Goal: Information Seeking & Learning: Stay updated

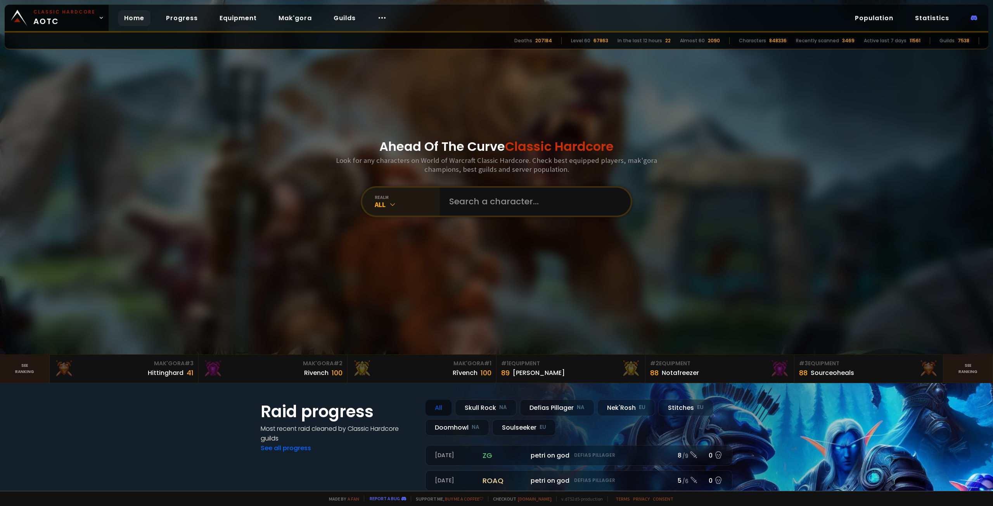
click at [402, 208] on div "All" at bounding box center [407, 204] width 65 height 9
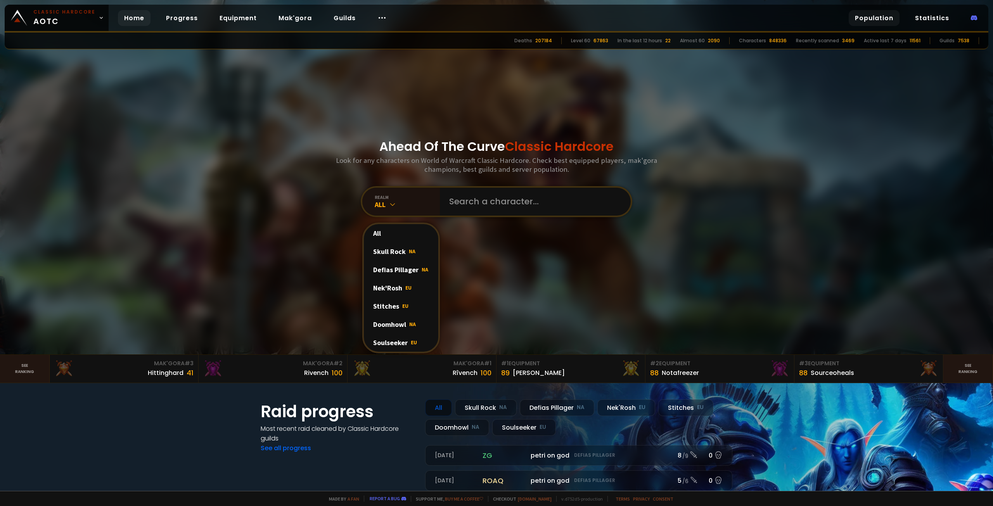
click at [885, 15] on link "Population" at bounding box center [874, 18] width 51 height 16
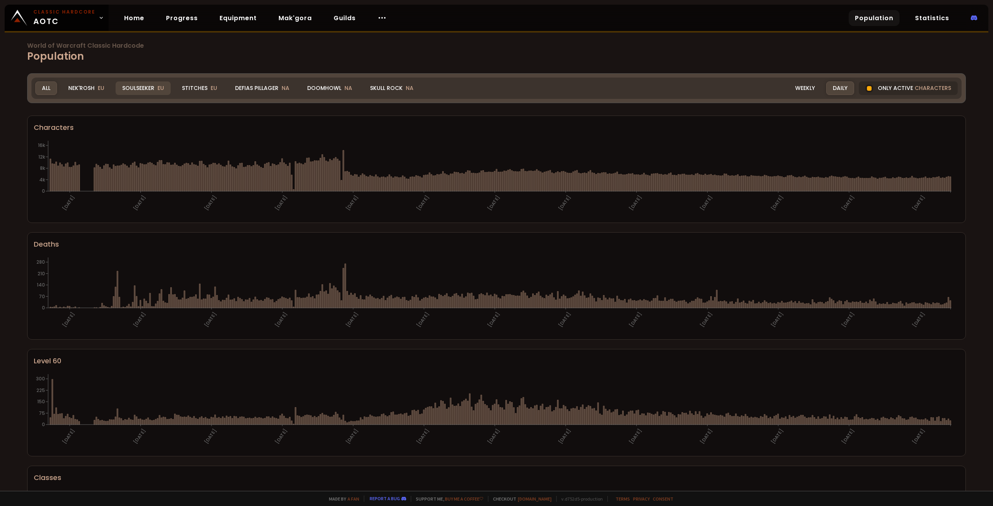
click at [145, 87] on div "Soulseeker EU" at bounding box center [143, 88] width 55 height 14
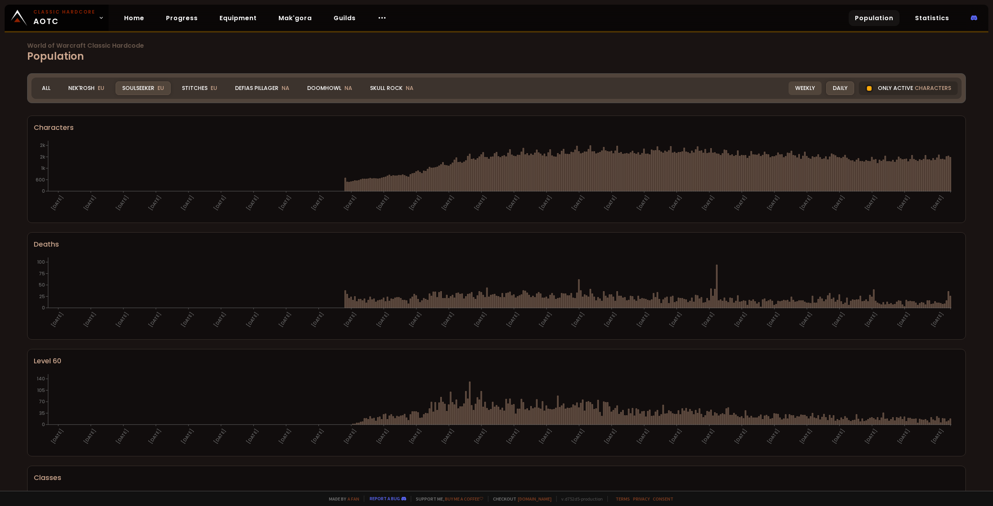
click at [802, 86] on div "Weekly" at bounding box center [805, 88] width 33 height 14
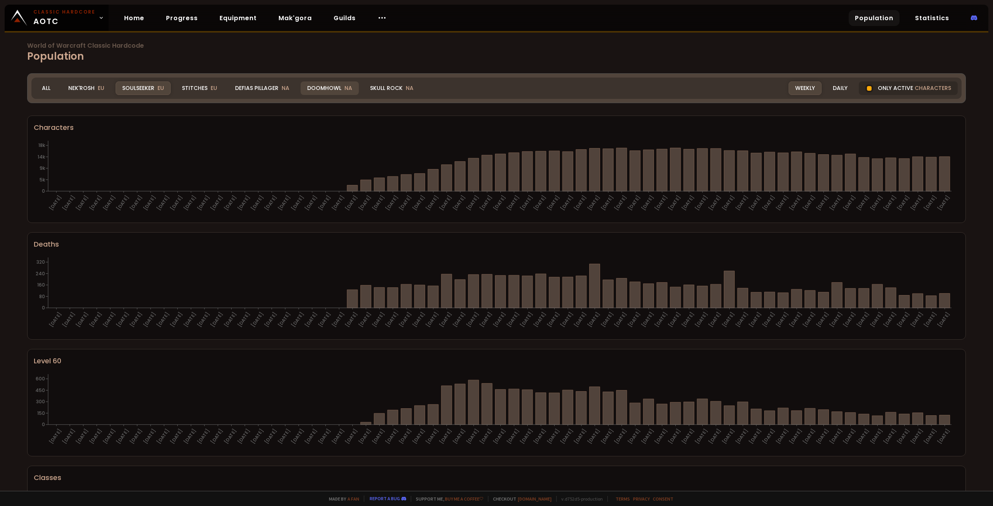
click at [308, 88] on div "Doomhowl NA" at bounding box center [330, 88] width 58 height 14
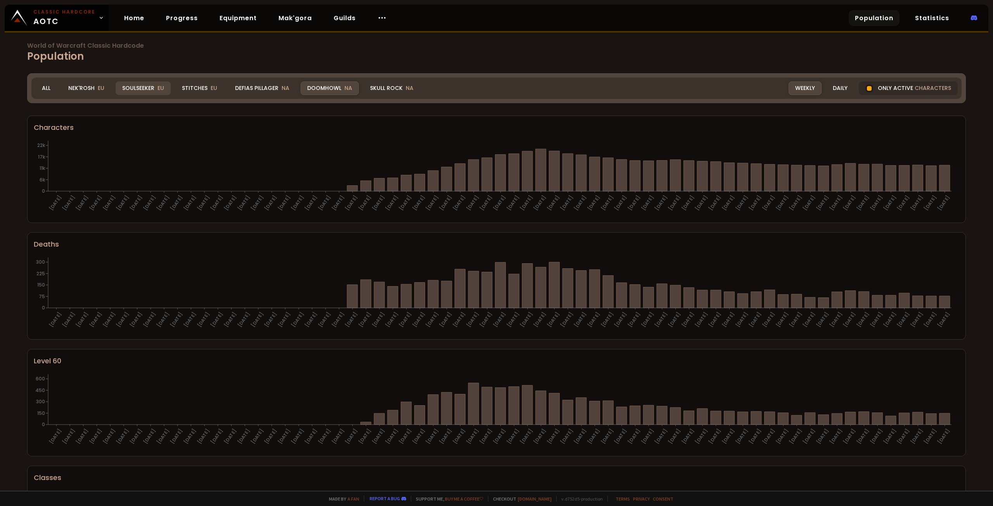
click at [142, 90] on div "Soulseeker EU" at bounding box center [143, 88] width 55 height 14
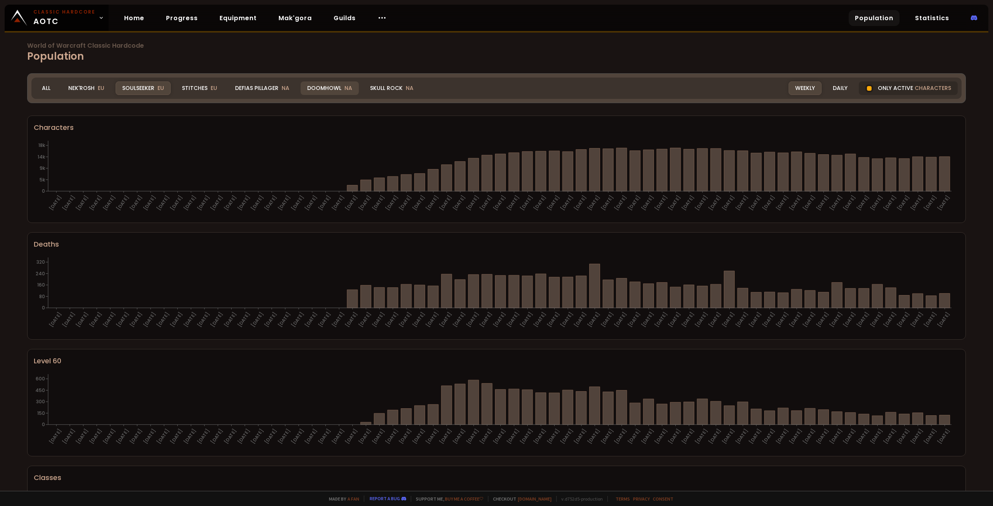
click at [336, 87] on div "Doomhowl NA" at bounding box center [330, 88] width 58 height 14
